Goal: Obtain resource: Download file/media

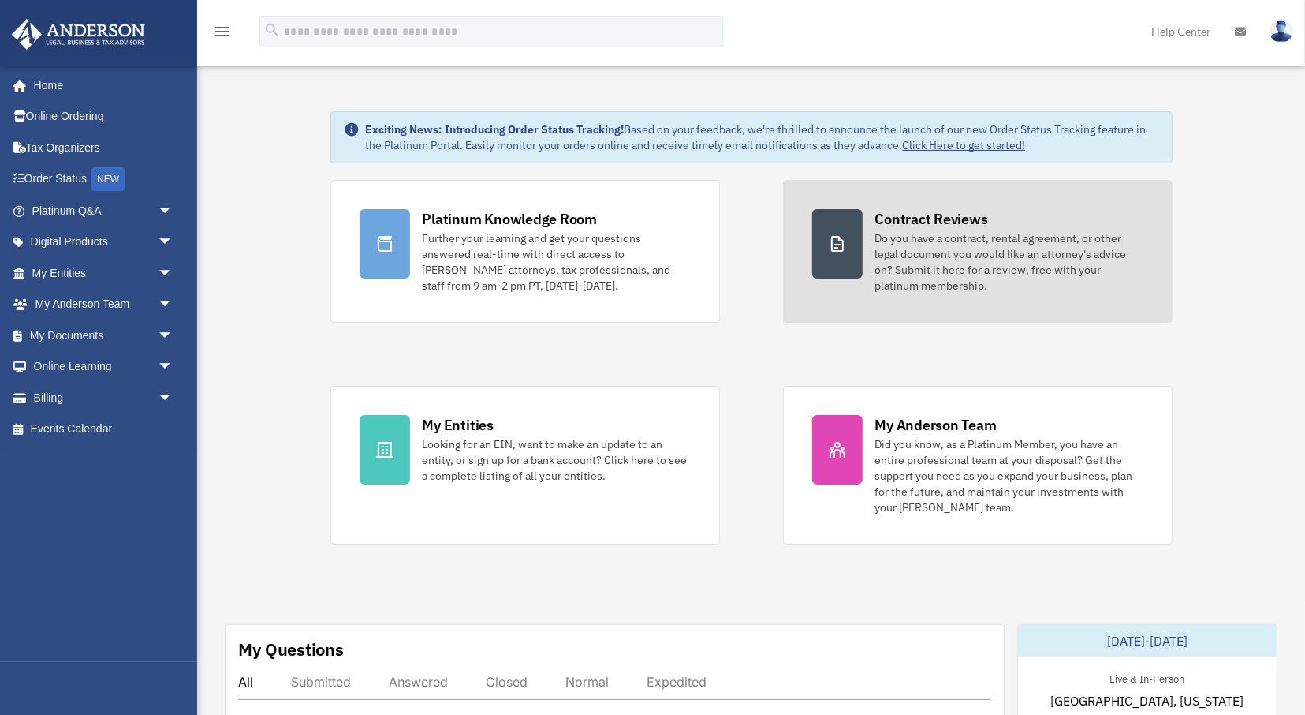
click at [910, 260] on div "Do you have a contract, rental agreement, or other legal document you would lik…" at bounding box center [1009, 261] width 268 height 63
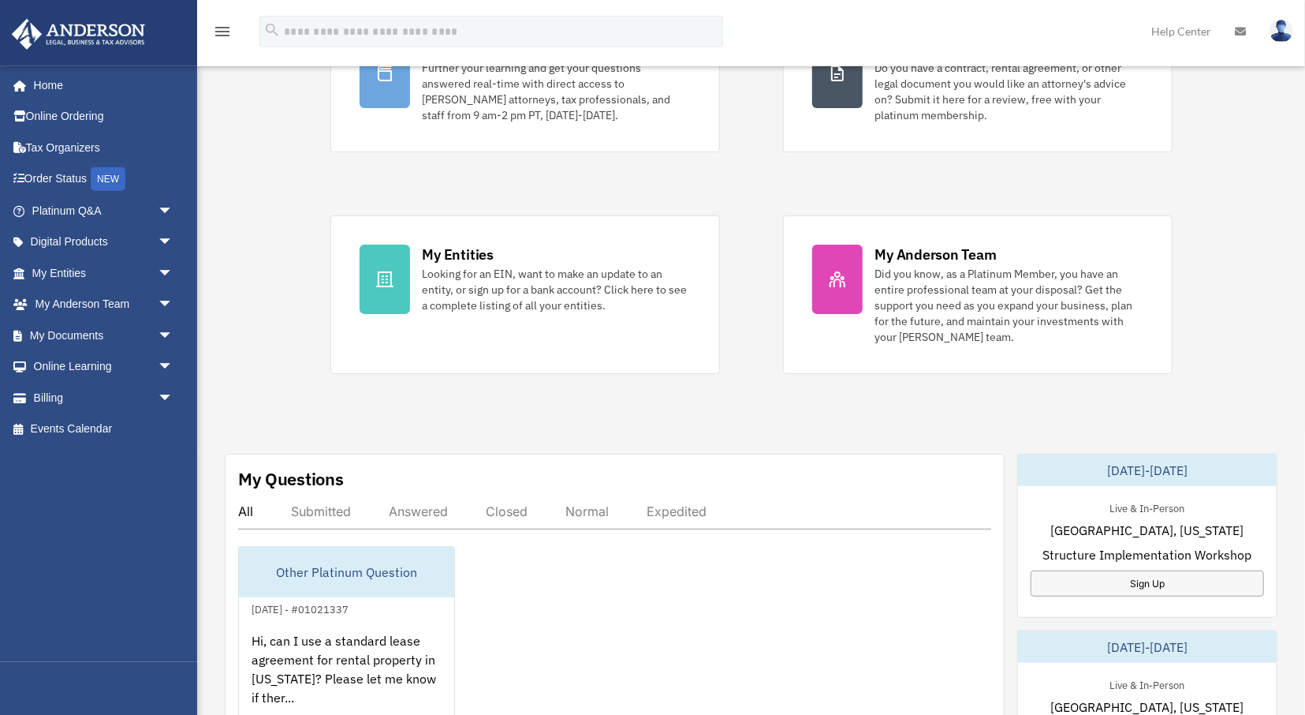
scroll to position [246, 0]
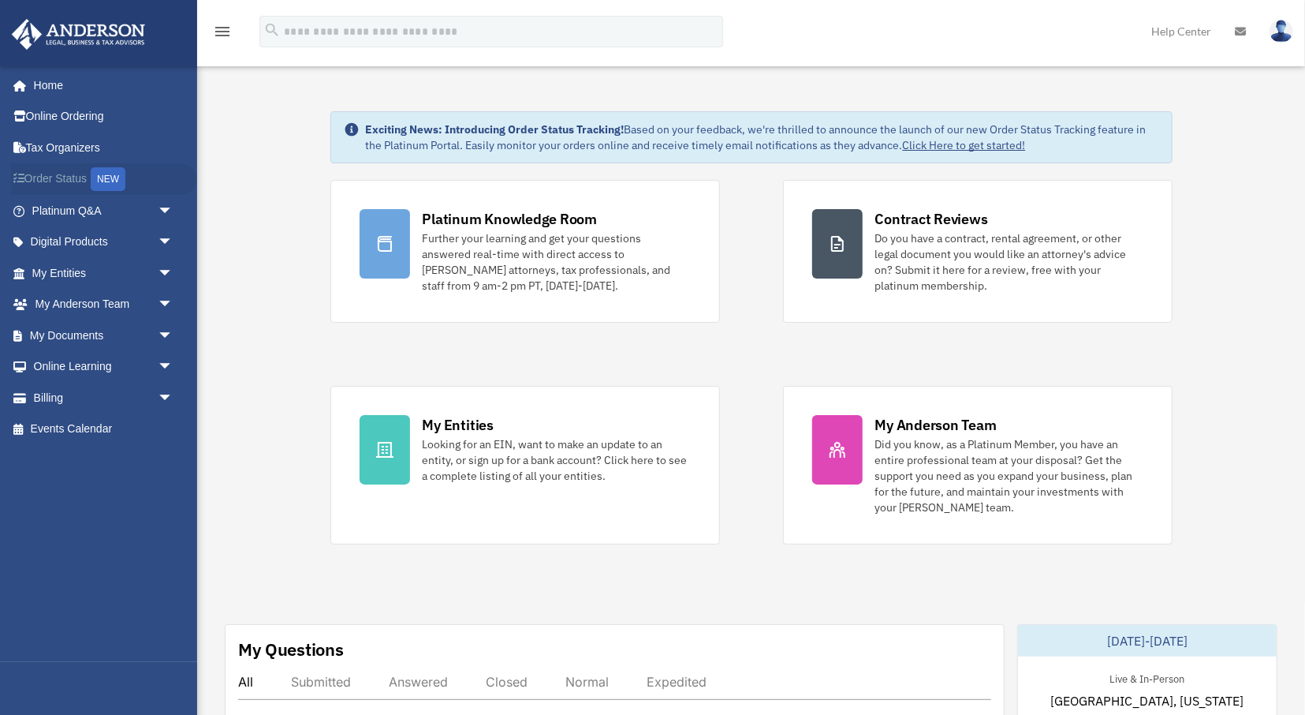
click at [116, 169] on div "NEW" at bounding box center [108, 179] width 35 height 24
click at [163, 272] on span "arrow_drop_down" at bounding box center [174, 273] width 32 height 32
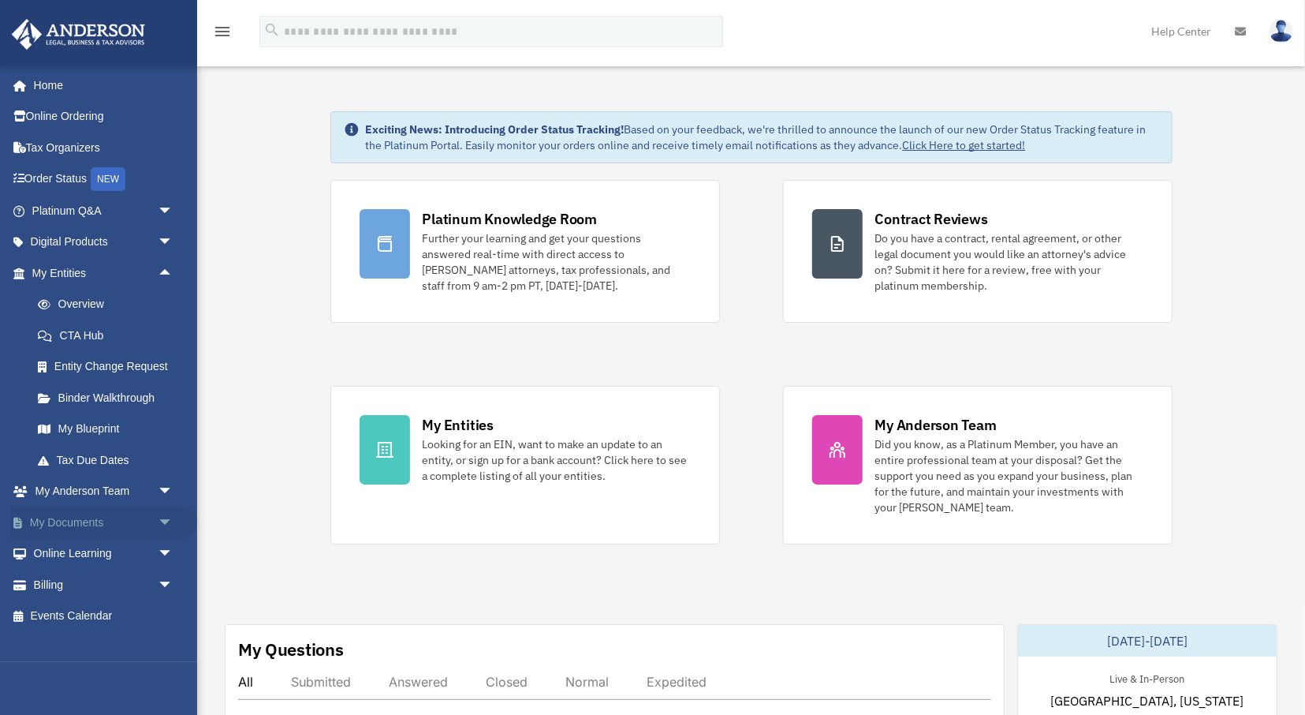
click at [171, 520] on span "arrow_drop_down" at bounding box center [174, 522] width 32 height 32
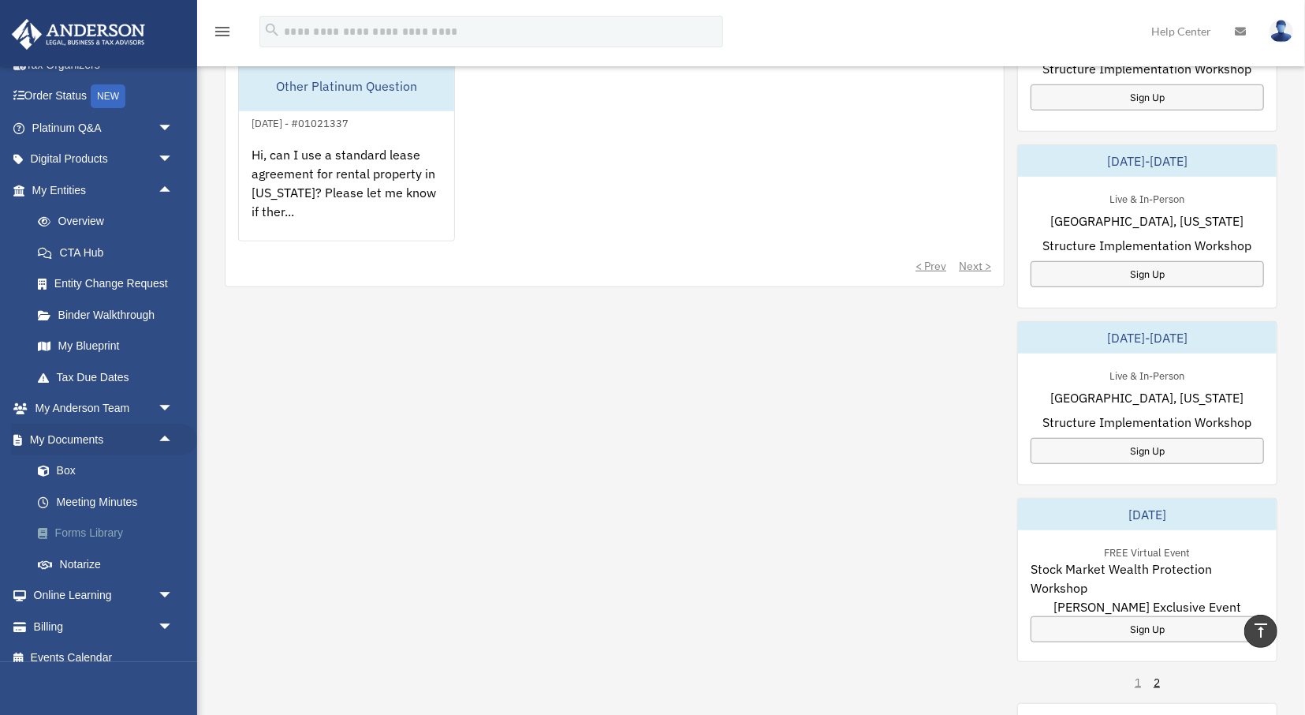
scroll to position [98, 0]
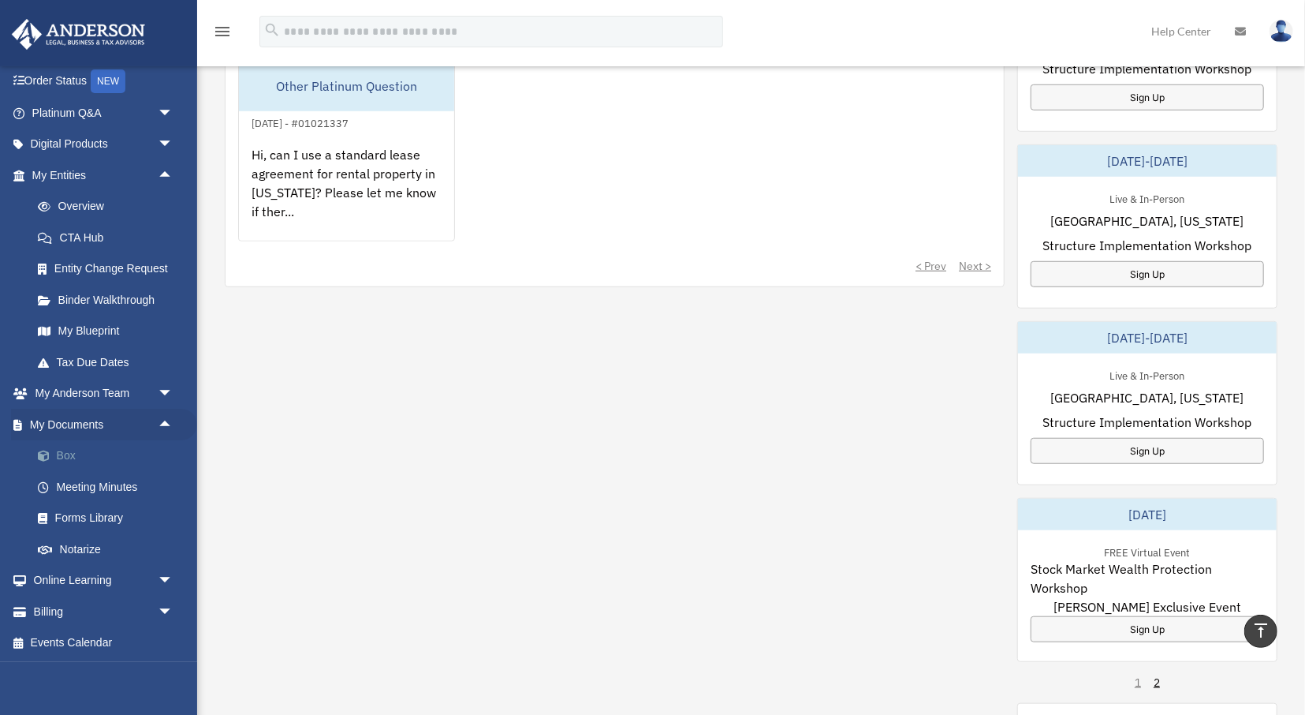
click at [78, 458] on link "Box" at bounding box center [109, 456] width 175 height 32
click at [60, 449] on link "Box" at bounding box center [109, 456] width 175 height 32
click at [165, 395] on span "arrow_drop_down" at bounding box center [174, 394] width 32 height 32
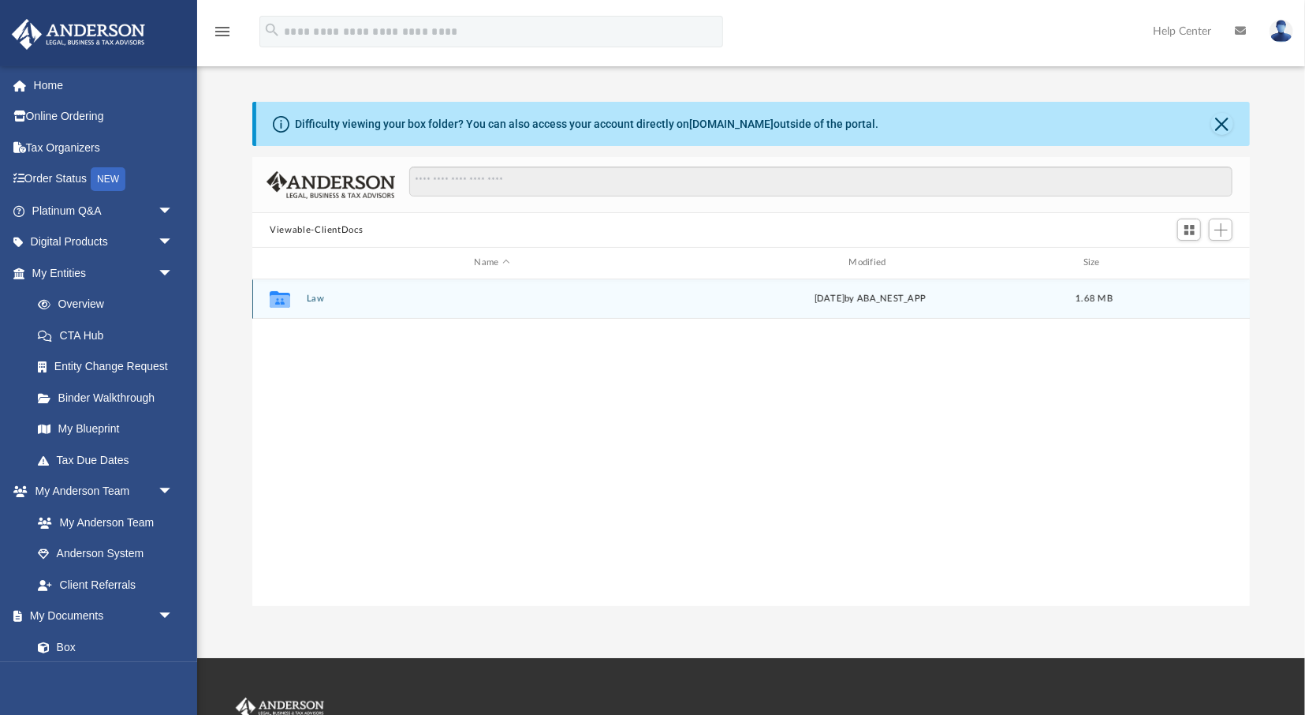
scroll to position [358, 997]
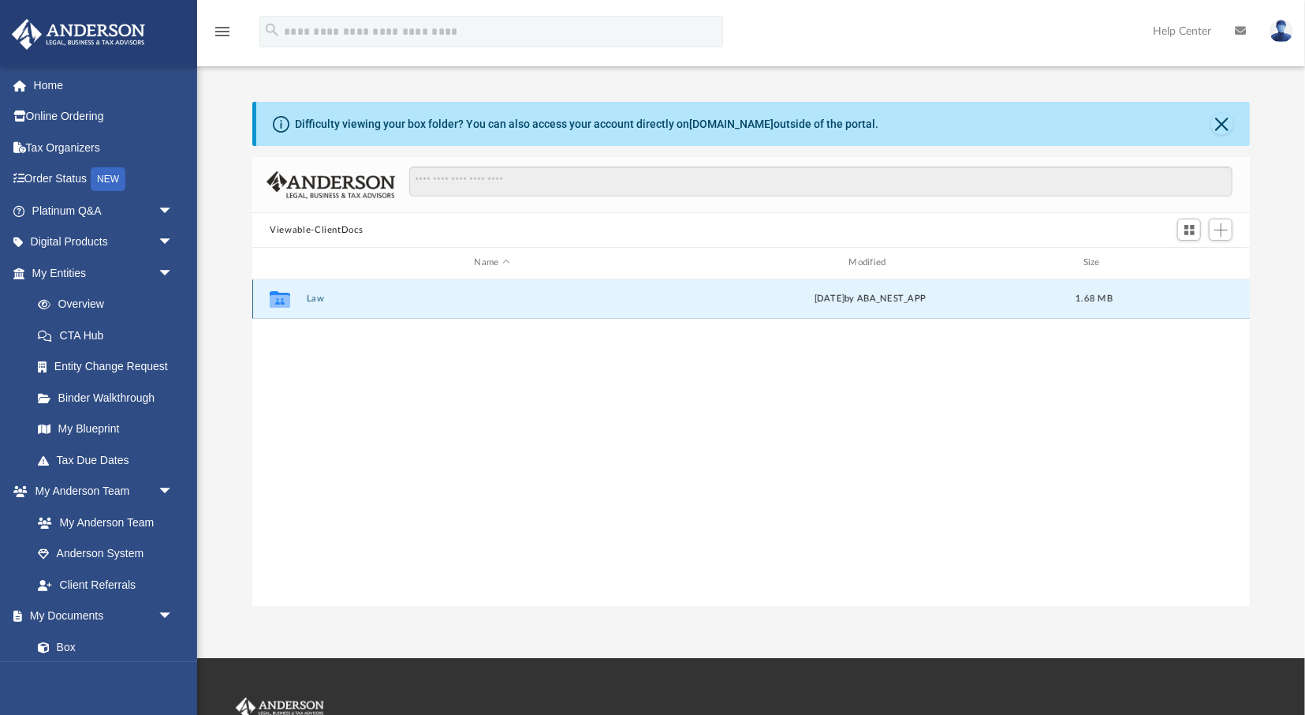
click at [312, 294] on button "Law" at bounding box center [492, 298] width 371 height 10
click at [322, 295] on button "Marvendur, LLC" at bounding box center [492, 298] width 371 height 10
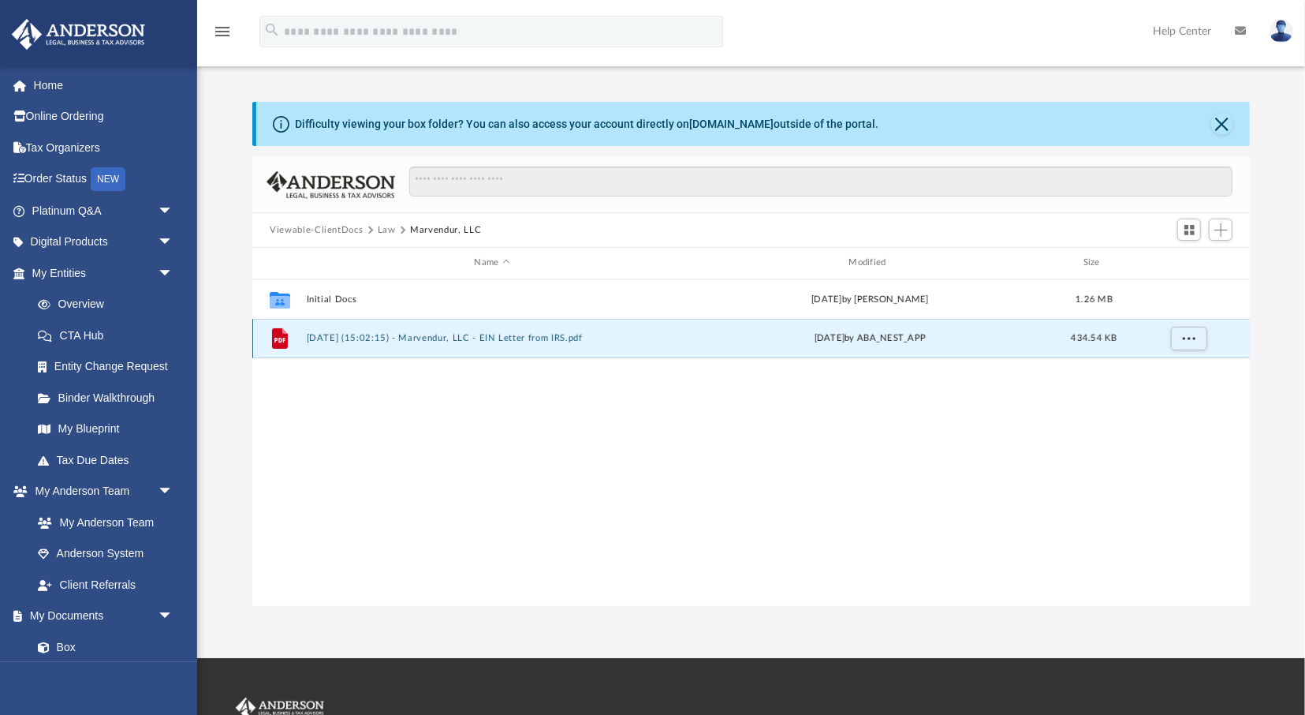
click at [436, 334] on button "2025.07.03 (15:02:15) - Marvendur, LLC - EIN Letter from IRS.pdf" at bounding box center [492, 338] width 371 height 10
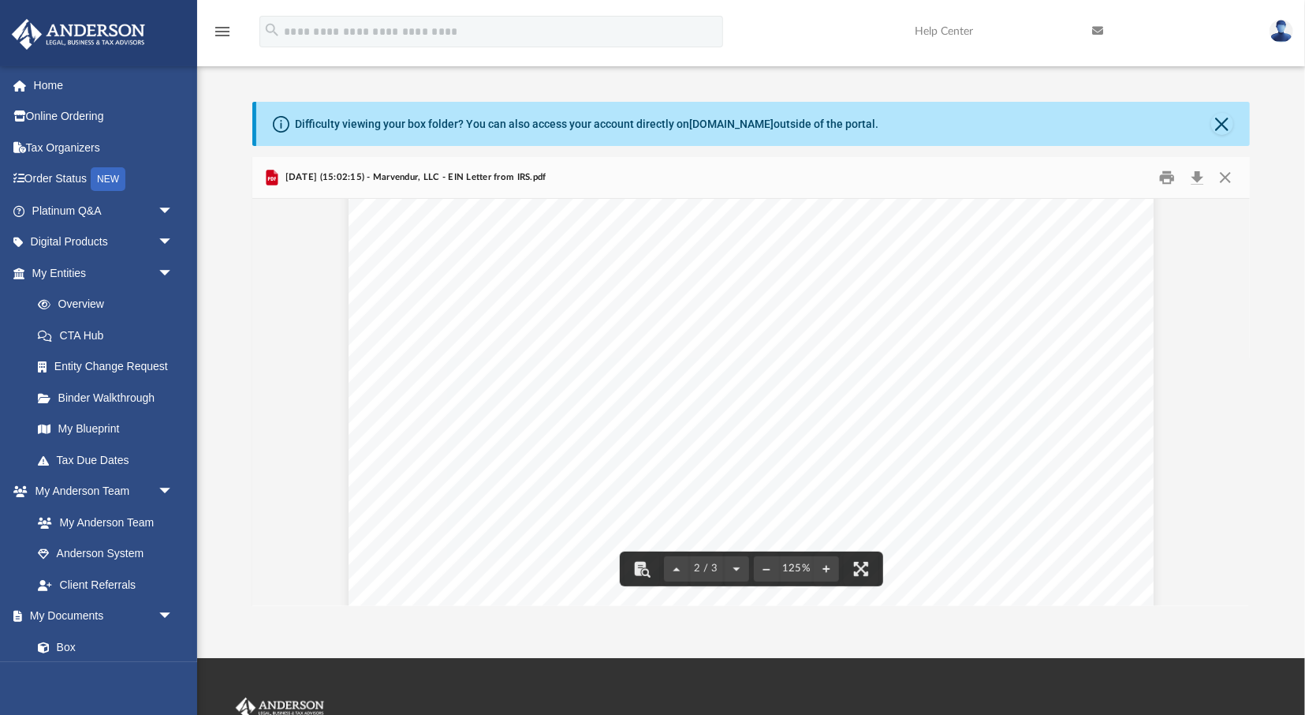
scroll to position [1640, 0]
click at [805, 391] on div "Page 2" at bounding box center [751, 157] width 805 height 1042
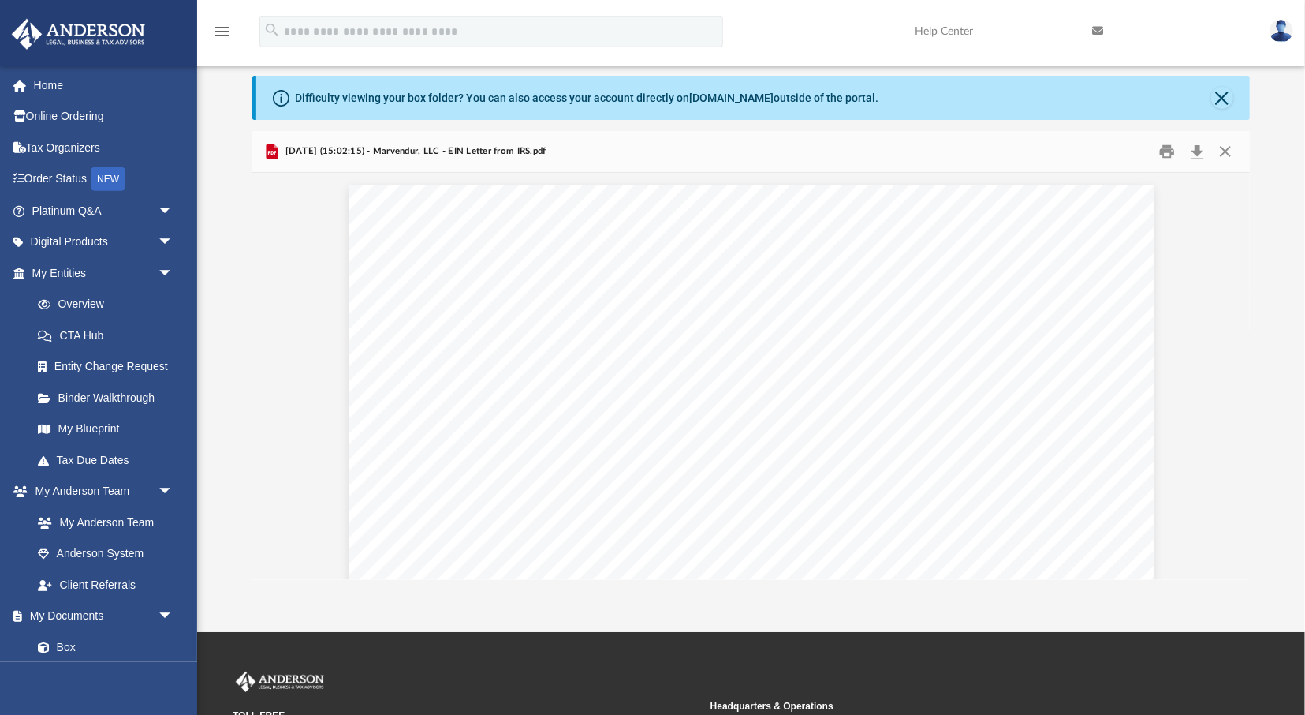
scroll to position [0, 0]
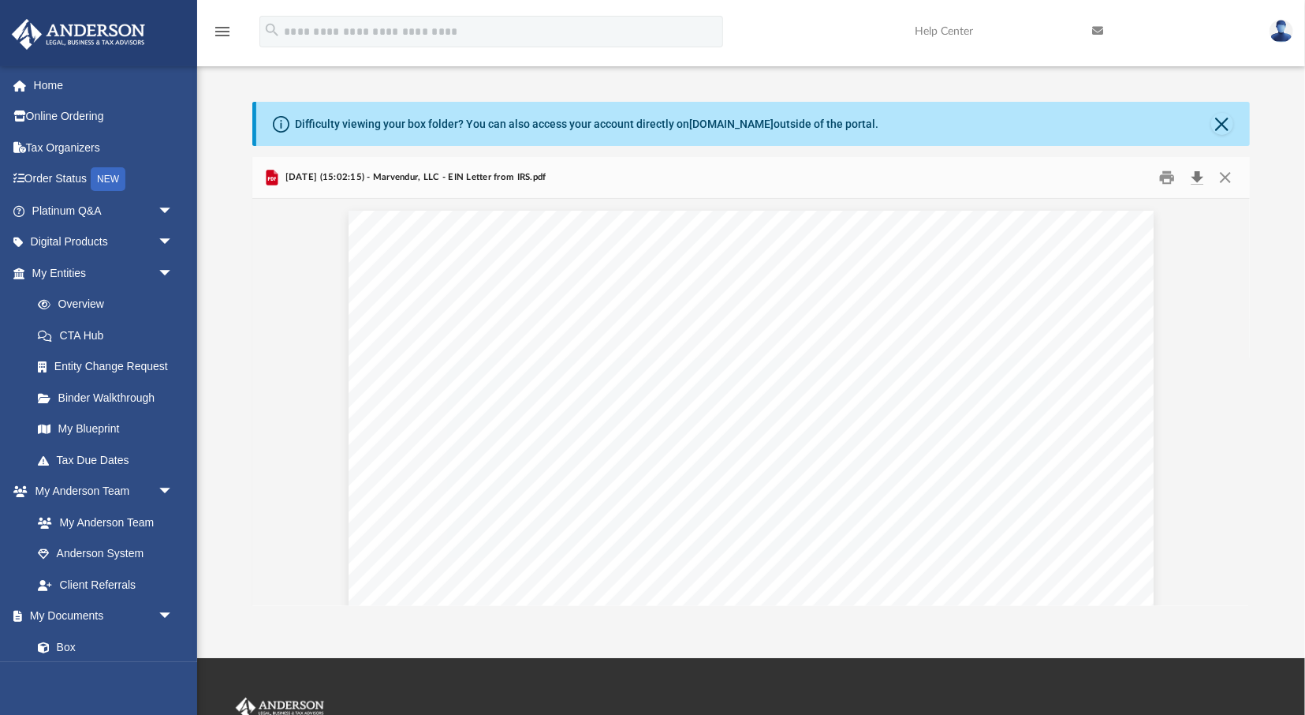
click at [1199, 176] on button "Download" at bounding box center [1197, 178] width 28 height 24
click at [1226, 121] on button "Close" at bounding box center [1222, 124] width 22 height 22
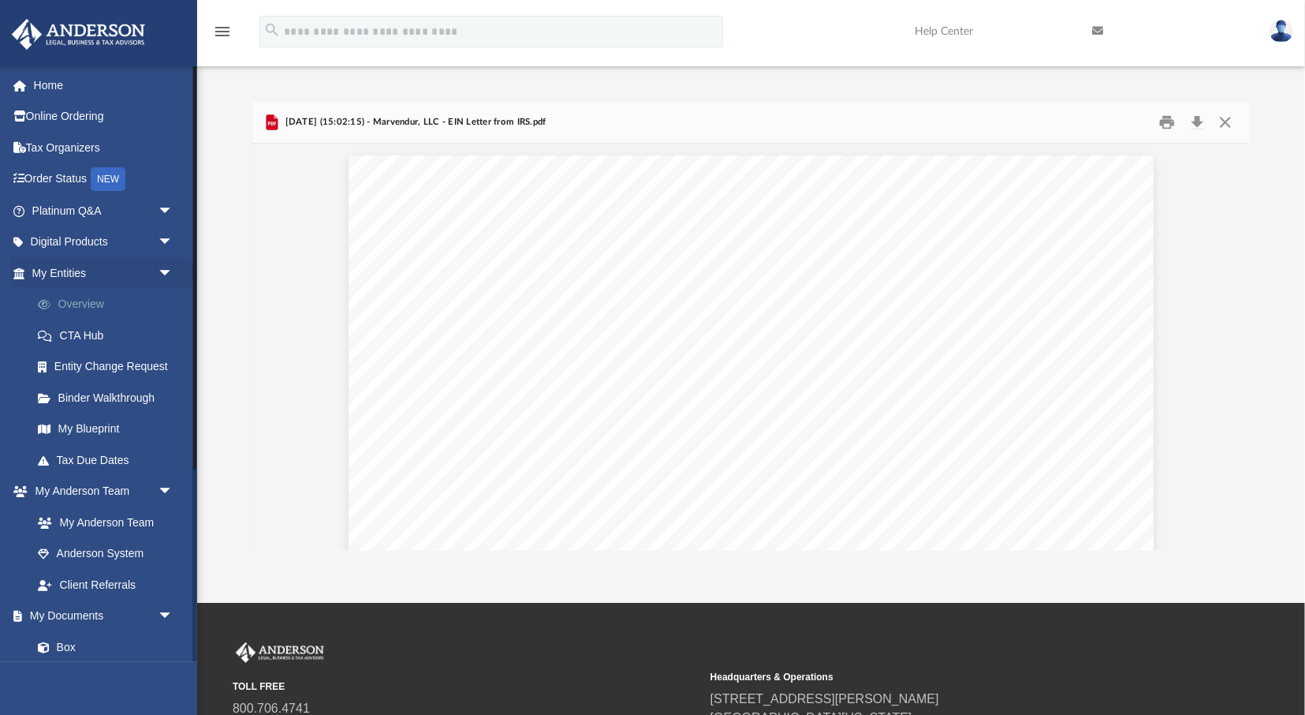
click at [91, 301] on link "Overview" at bounding box center [109, 305] width 175 height 32
click at [90, 300] on link "Overview" at bounding box center [109, 305] width 175 height 32
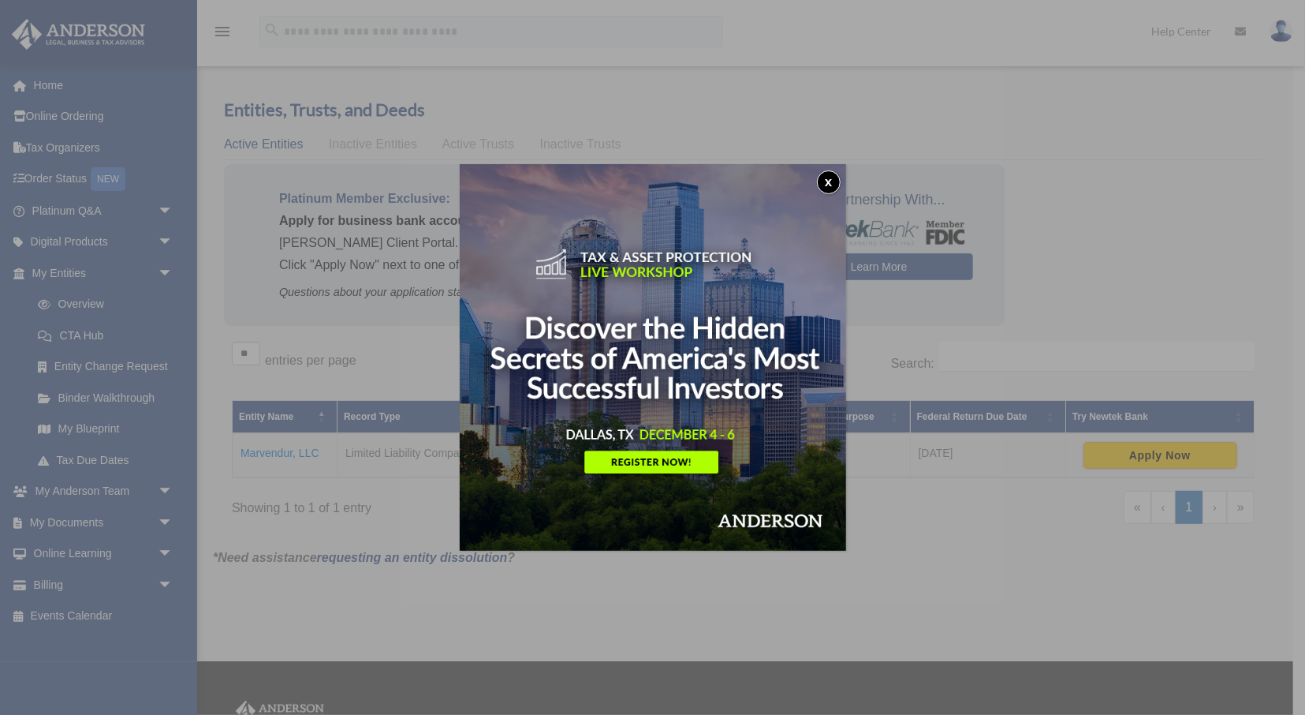
click at [826, 179] on button "x" at bounding box center [829, 182] width 24 height 24
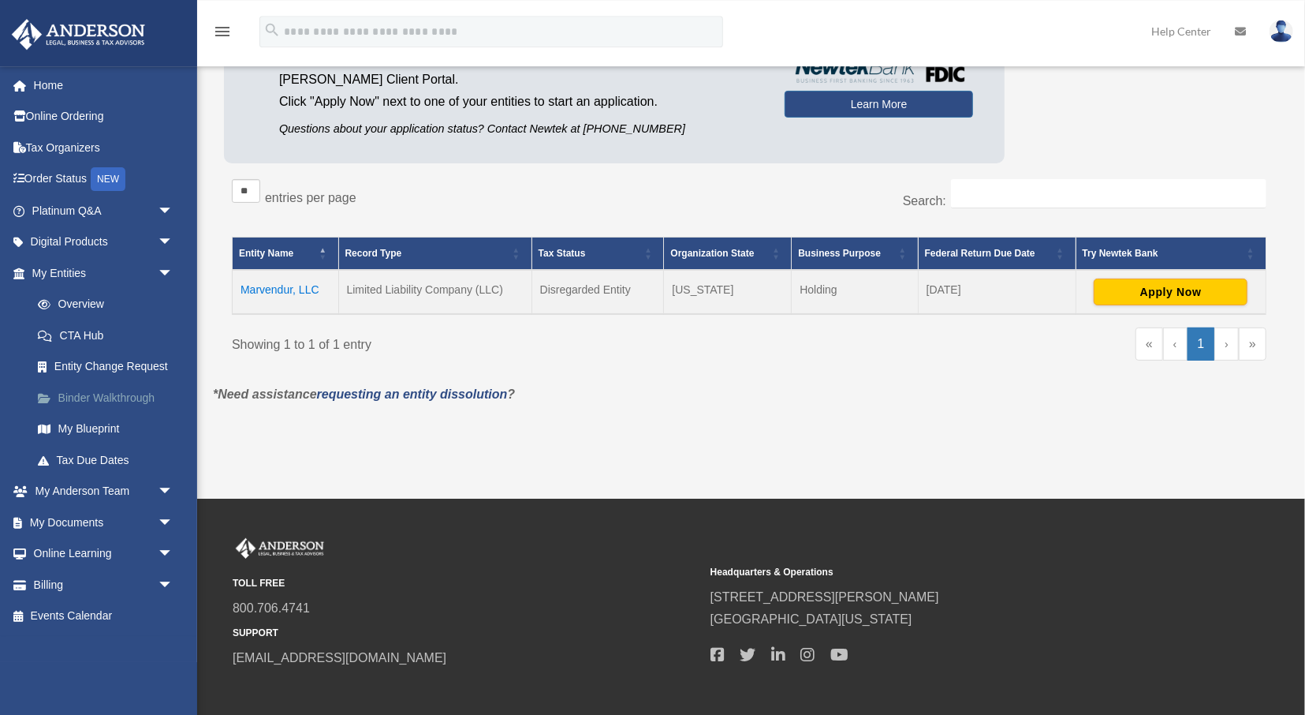
scroll to position [164, 0]
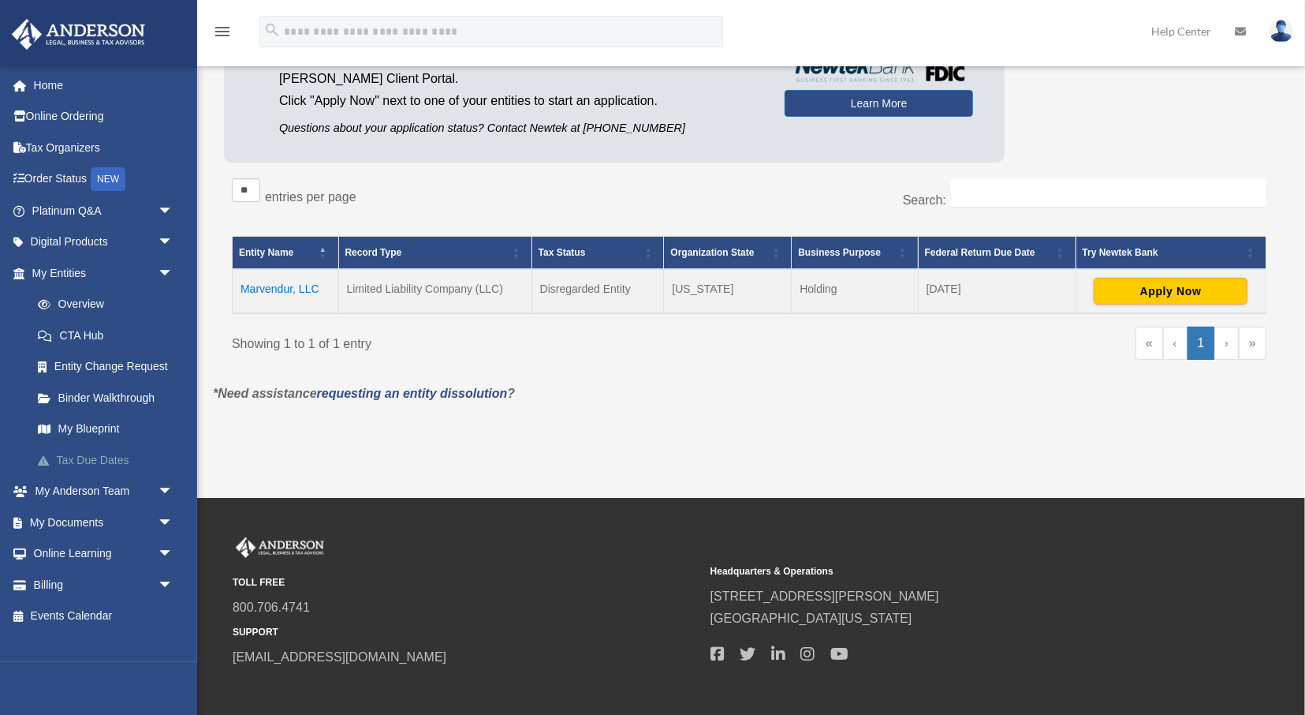
click at [96, 455] on link "Tax Due Dates" at bounding box center [109, 460] width 175 height 32
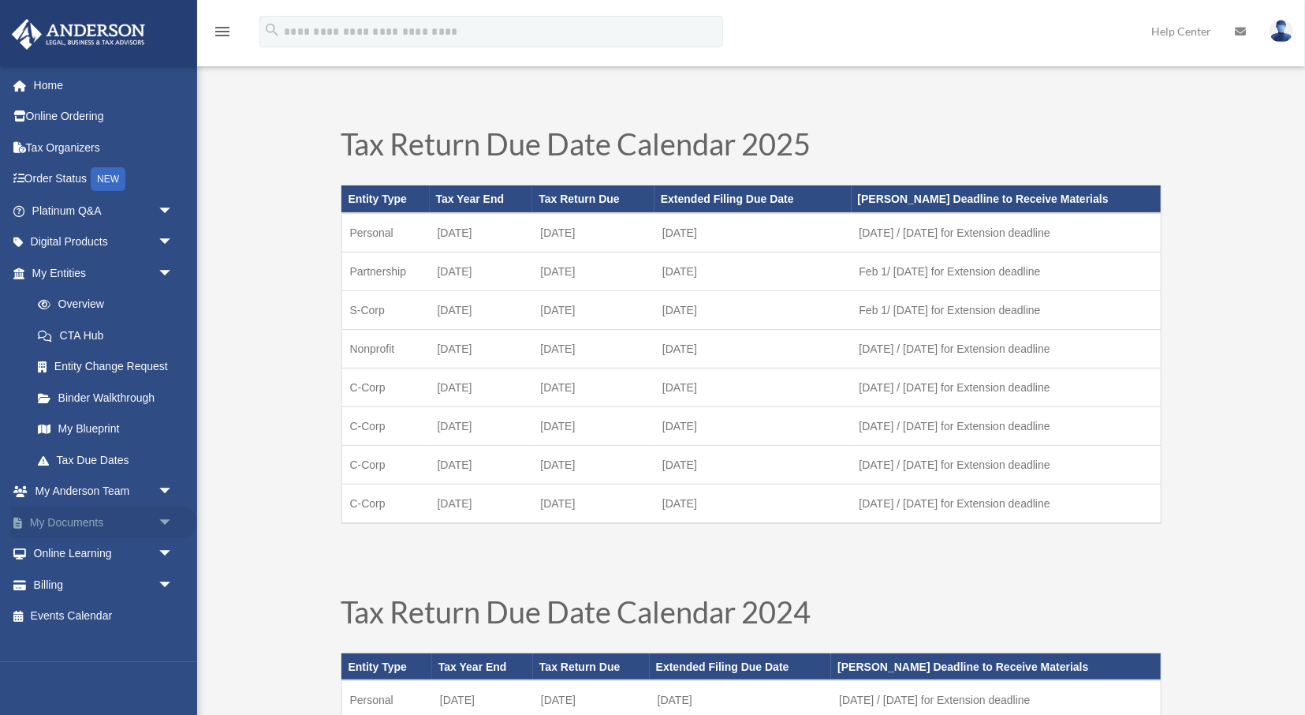
click at [87, 523] on link "My Documents arrow_drop_down" at bounding box center [104, 522] width 186 height 32
click at [163, 523] on span "arrow_drop_down" at bounding box center [174, 522] width 32 height 32
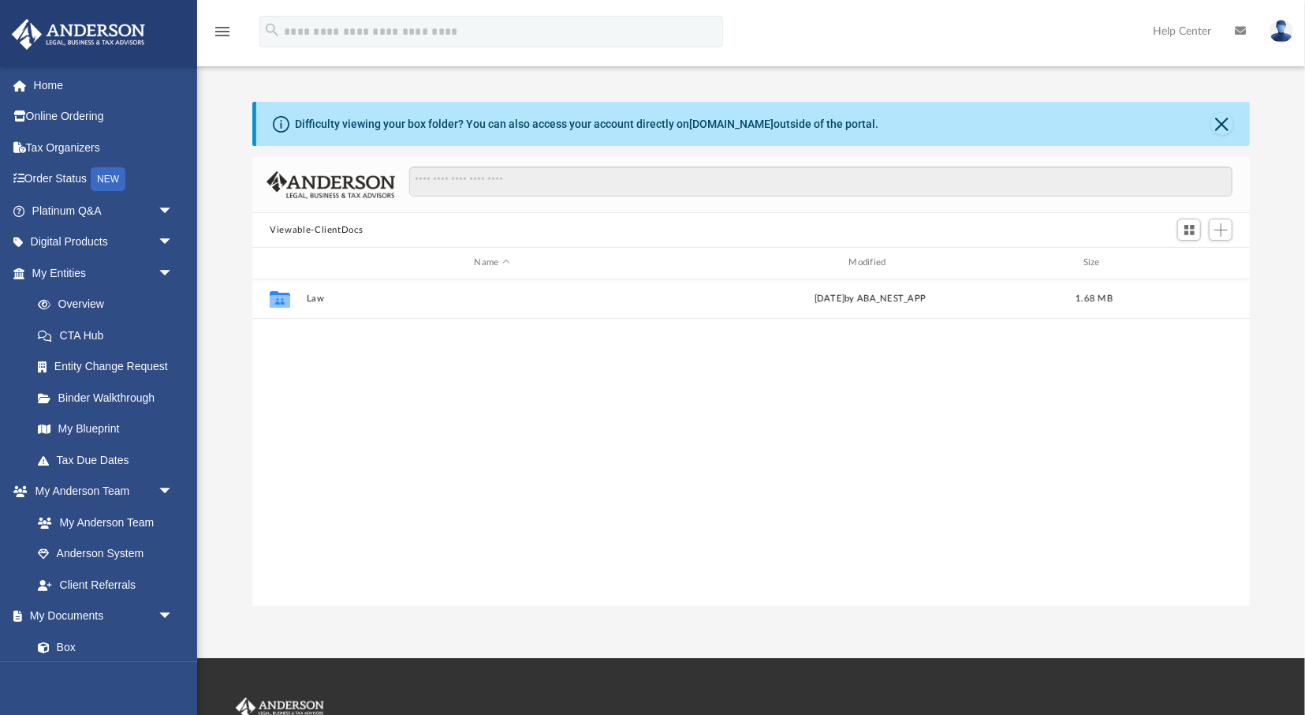
scroll to position [358, 997]
click at [121, 552] on link "Anderson System" at bounding box center [109, 554] width 175 height 32
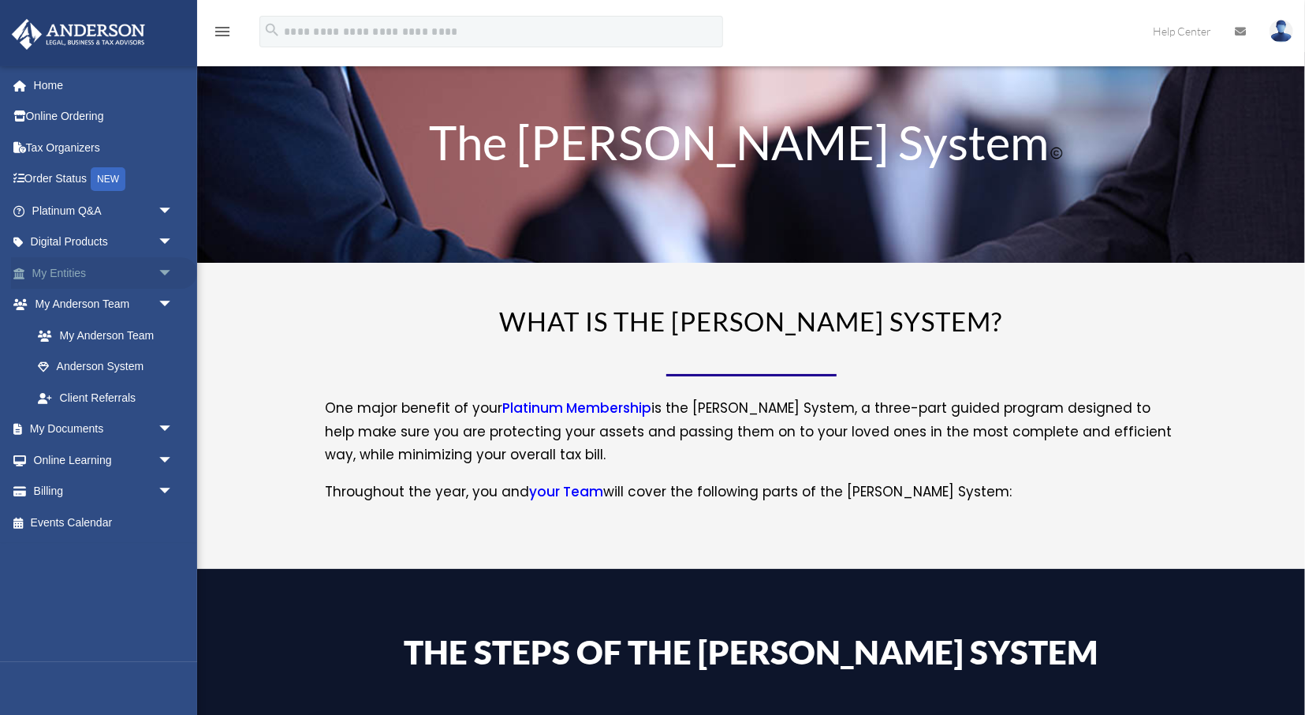
click at [165, 271] on span "arrow_drop_down" at bounding box center [174, 273] width 32 height 32
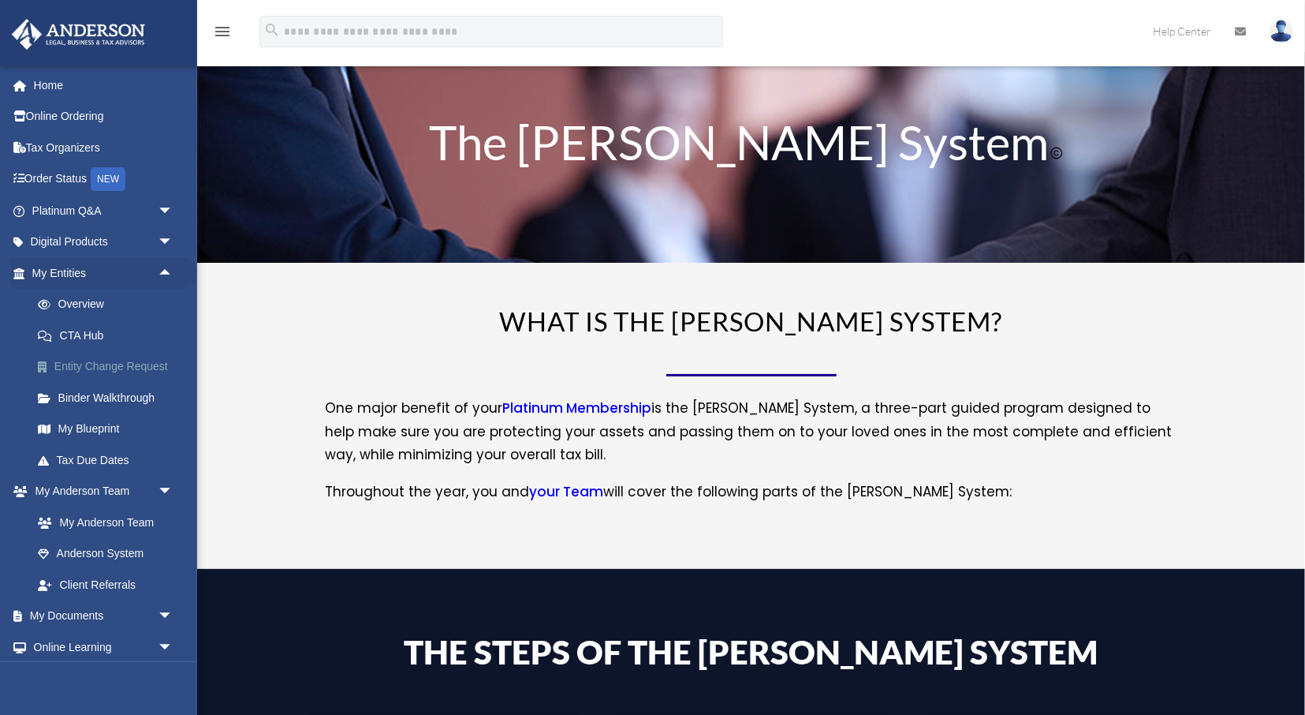
click at [127, 364] on link "Entity Change Request" at bounding box center [109, 367] width 175 height 32
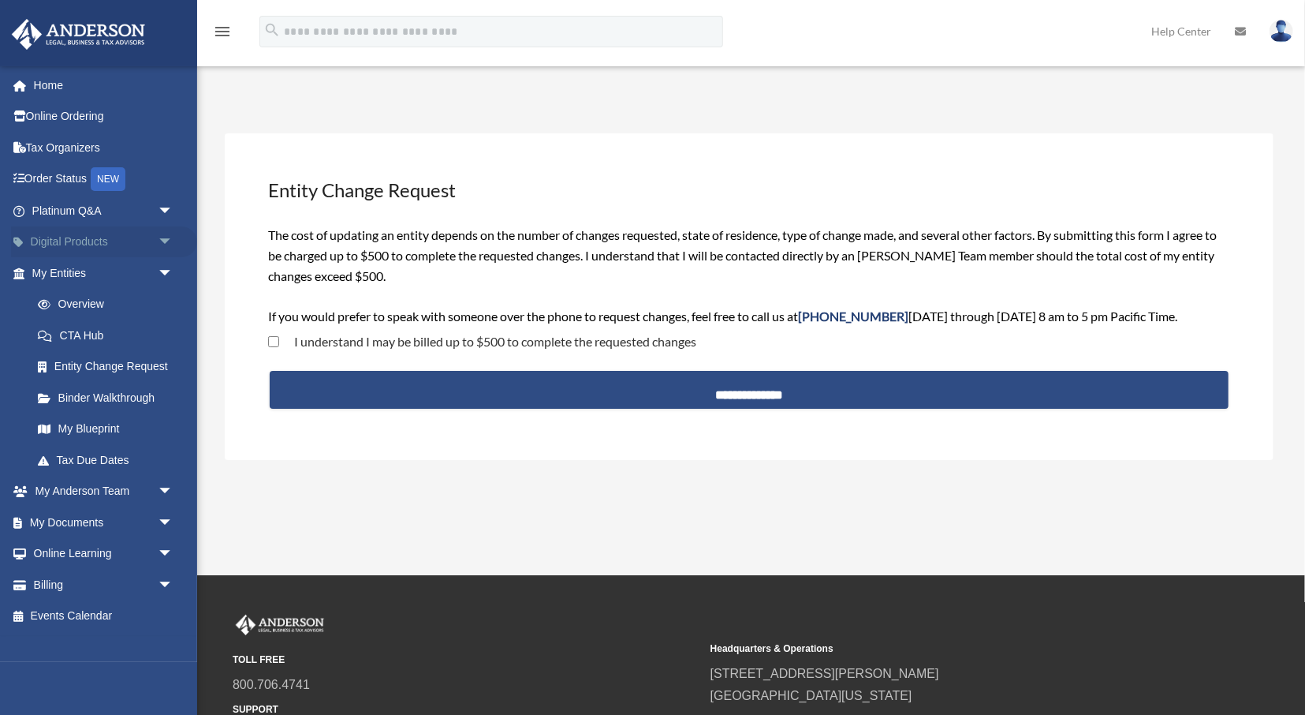
click at [69, 240] on link "Digital Products arrow_drop_down" at bounding box center [104, 242] width 186 height 32
click at [166, 241] on span "arrow_drop_down" at bounding box center [174, 242] width 32 height 32
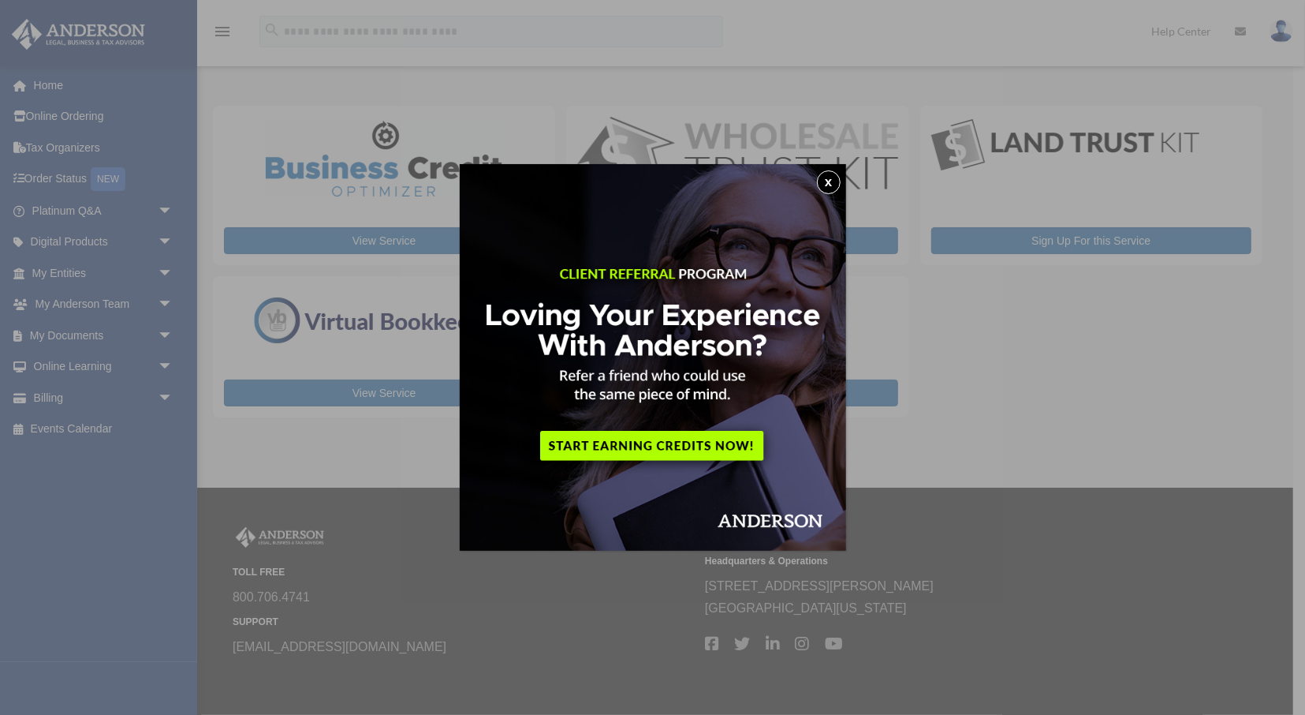
click at [830, 180] on button "x" at bounding box center [829, 182] width 24 height 24
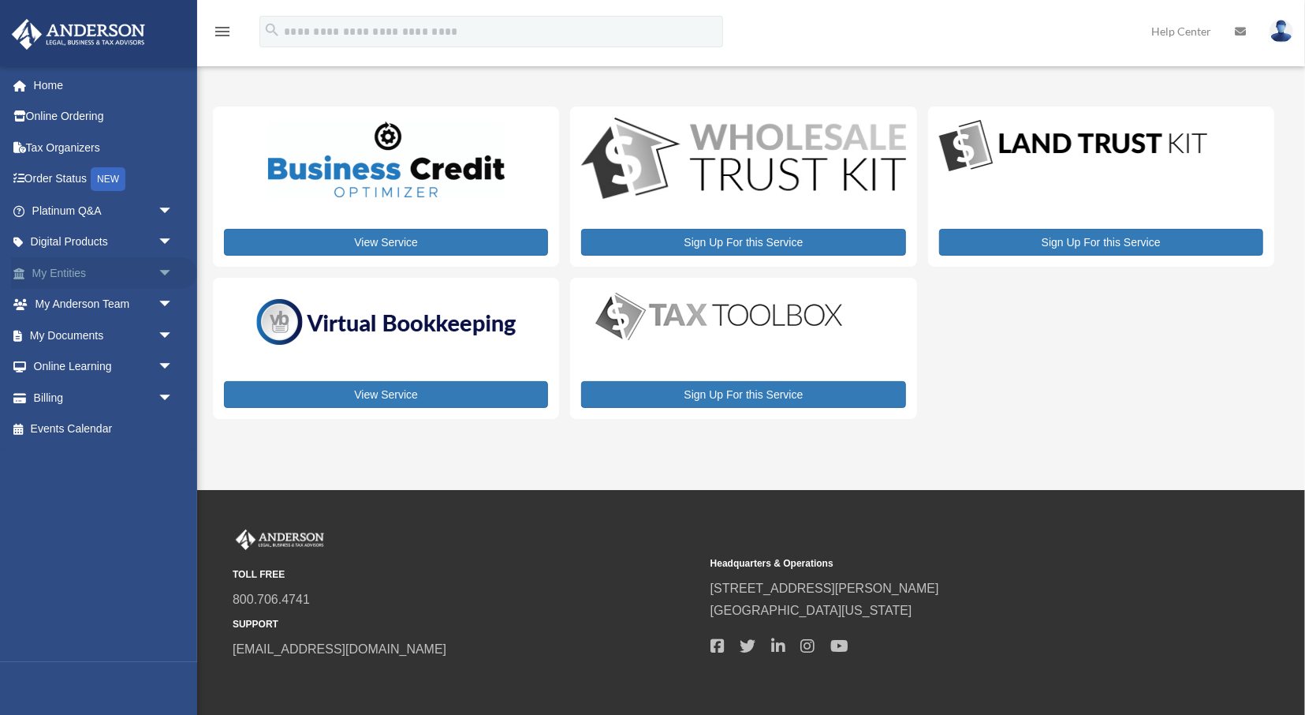
click at [53, 272] on link "My Entities arrow_drop_down" at bounding box center [104, 273] width 186 height 32
click at [161, 270] on span "arrow_drop_down" at bounding box center [174, 273] width 32 height 32
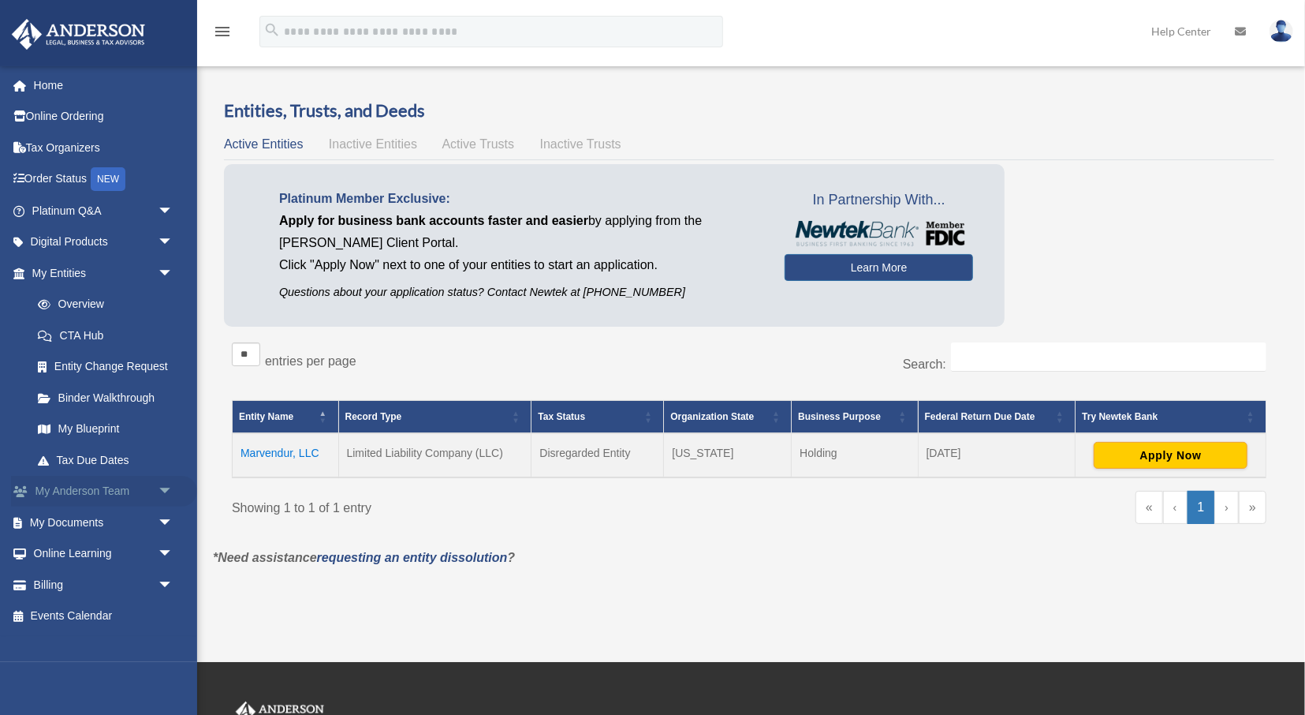
click at [160, 488] on span "arrow_drop_down" at bounding box center [174, 492] width 32 height 32
click at [133, 524] on link "My Anderson Team" at bounding box center [109, 522] width 175 height 32
